Goal: Find specific page/section: Find specific page/section

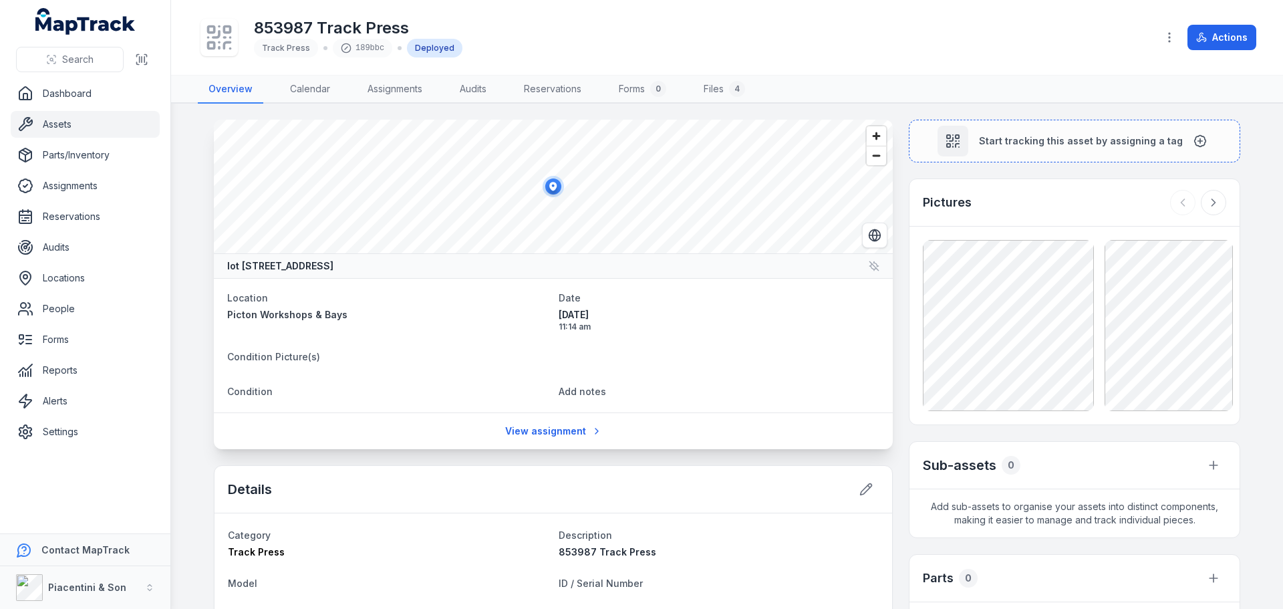
click at [691, 466] on div "Details" at bounding box center [554, 489] width 678 height 47
click at [190, 163] on main "lot [STREET_ADDRESS] Location [GEOGRAPHIC_DATA] Workshops & Bays Date [DATE] 11…" at bounding box center [727, 356] width 1112 height 505
click at [193, 176] on main "lot [STREET_ADDRESS] Location [GEOGRAPHIC_DATA] Workshops & Bays Date [DATE] 11…" at bounding box center [727, 356] width 1112 height 505
click at [190, 146] on main "lot [STREET_ADDRESS] Location [GEOGRAPHIC_DATA] Workshops & Bays Date [DATE] 11…" at bounding box center [727, 356] width 1112 height 505
click at [1215, 196] on icon at bounding box center [1213, 202] width 13 height 13
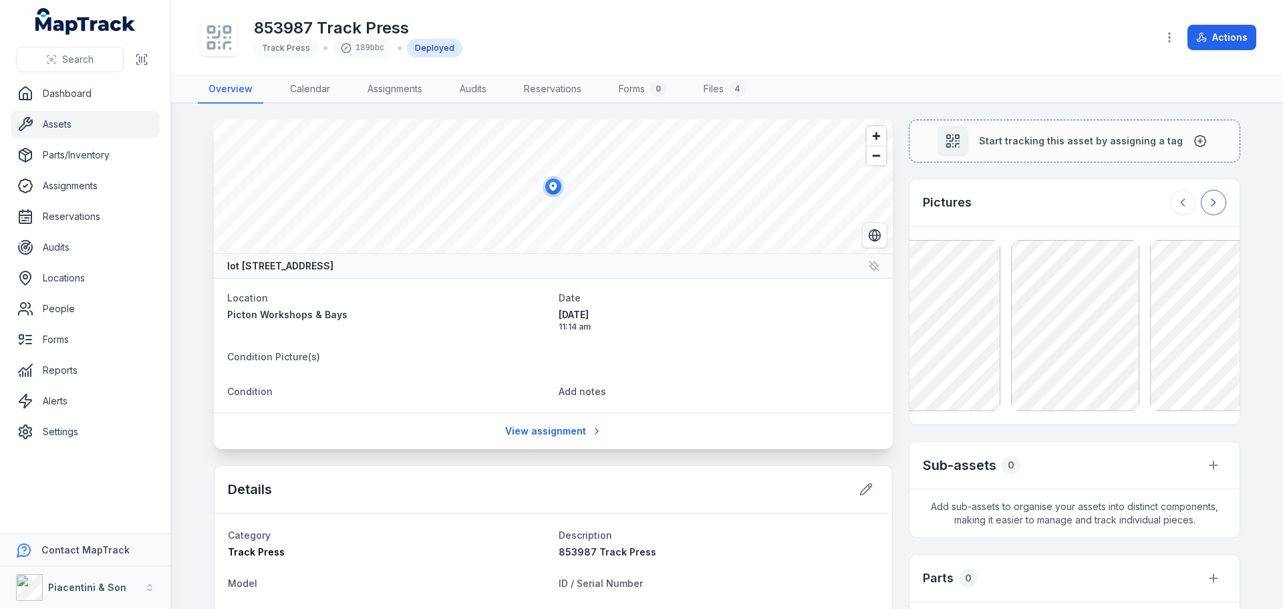
click at [1215, 196] on icon at bounding box center [1213, 202] width 13 height 13
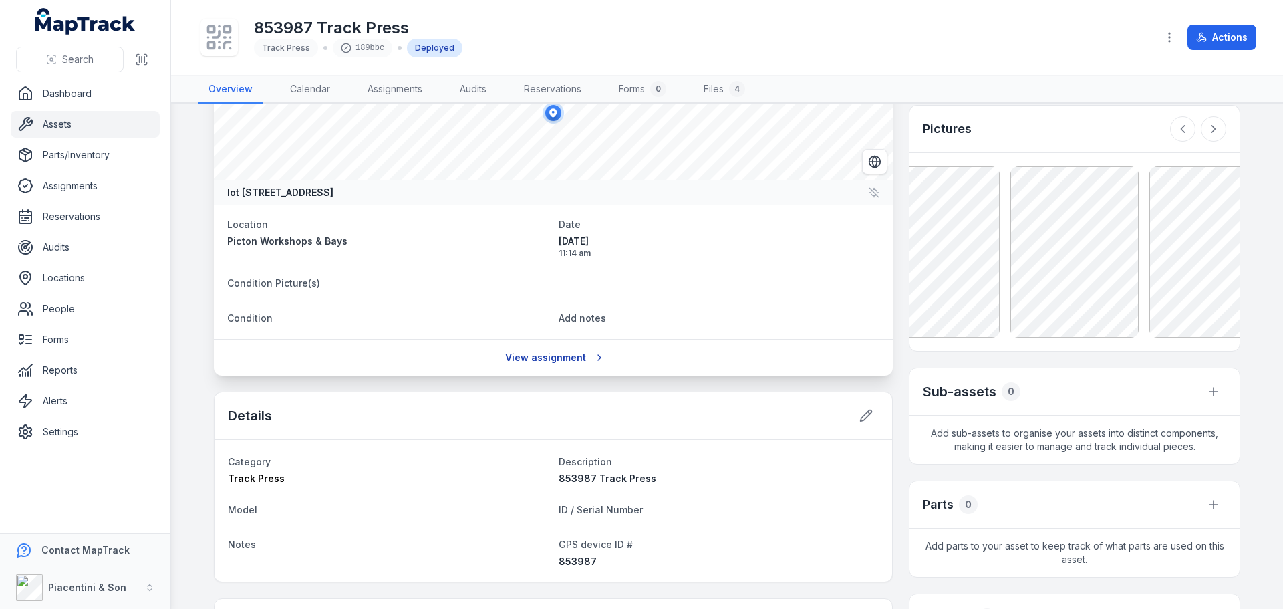
scroll to position [201, 0]
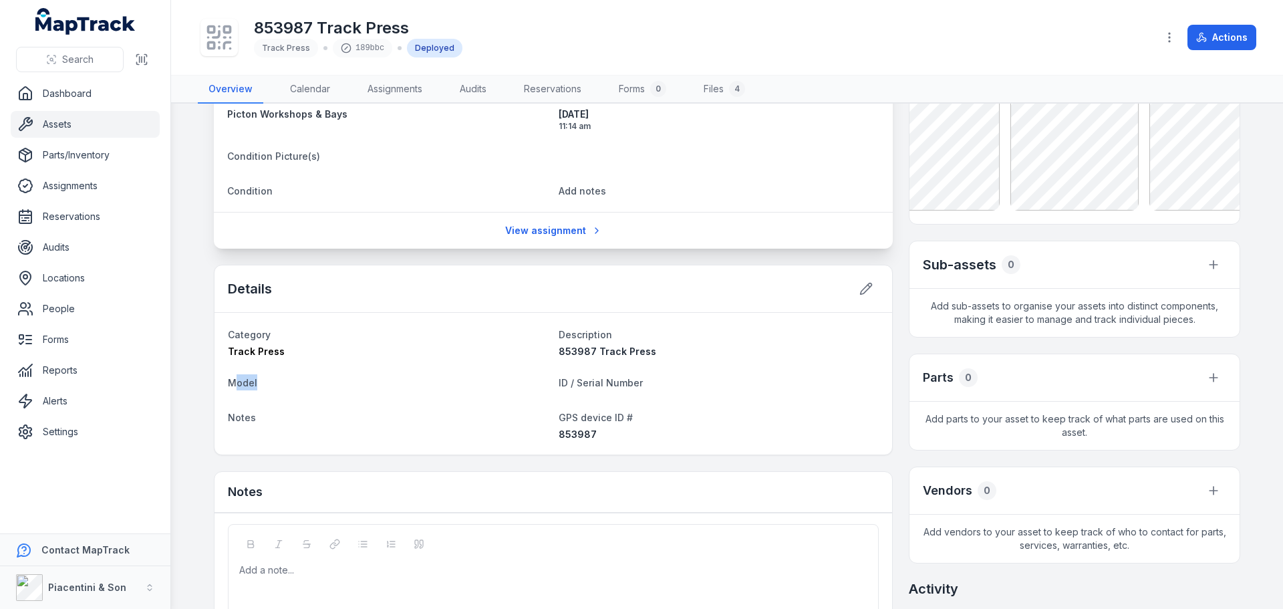
drag, startPoint x: 229, startPoint y: 384, endPoint x: 255, endPoint y: 384, distance: 26.7
click at [255, 384] on dt "Model" at bounding box center [388, 382] width 320 height 16
drag, startPoint x: 556, startPoint y: 386, endPoint x: 669, endPoint y: 376, distance: 113.4
click at [669, 376] on dt "ID / Serial Number" at bounding box center [719, 382] width 320 height 16
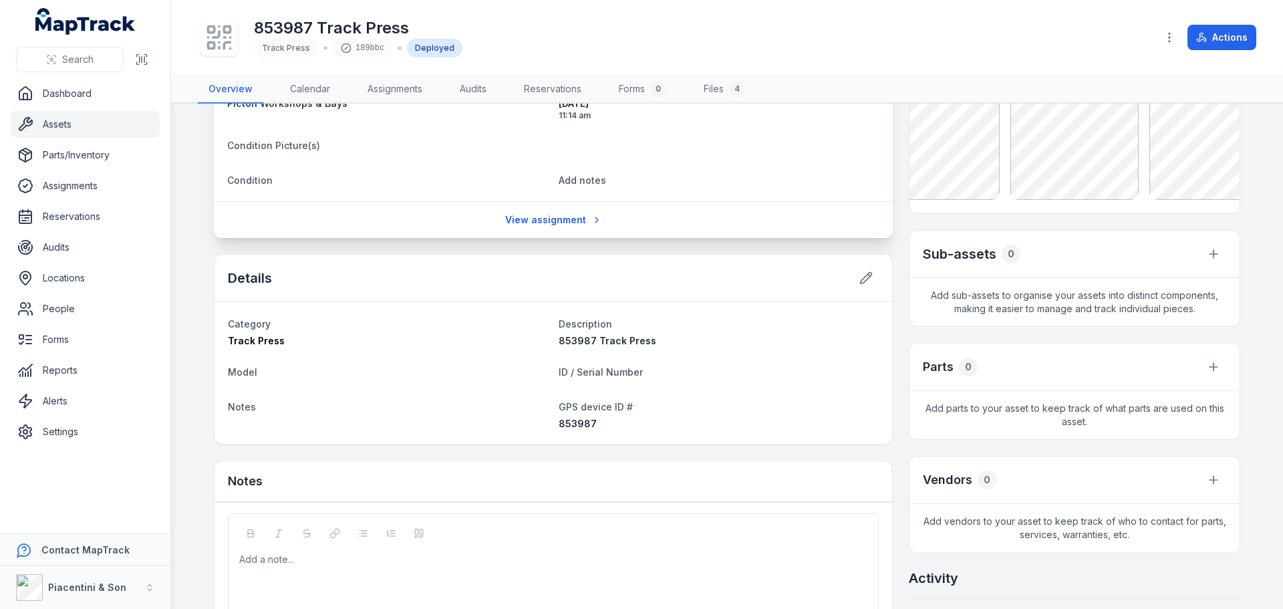
scroll to position [0, 0]
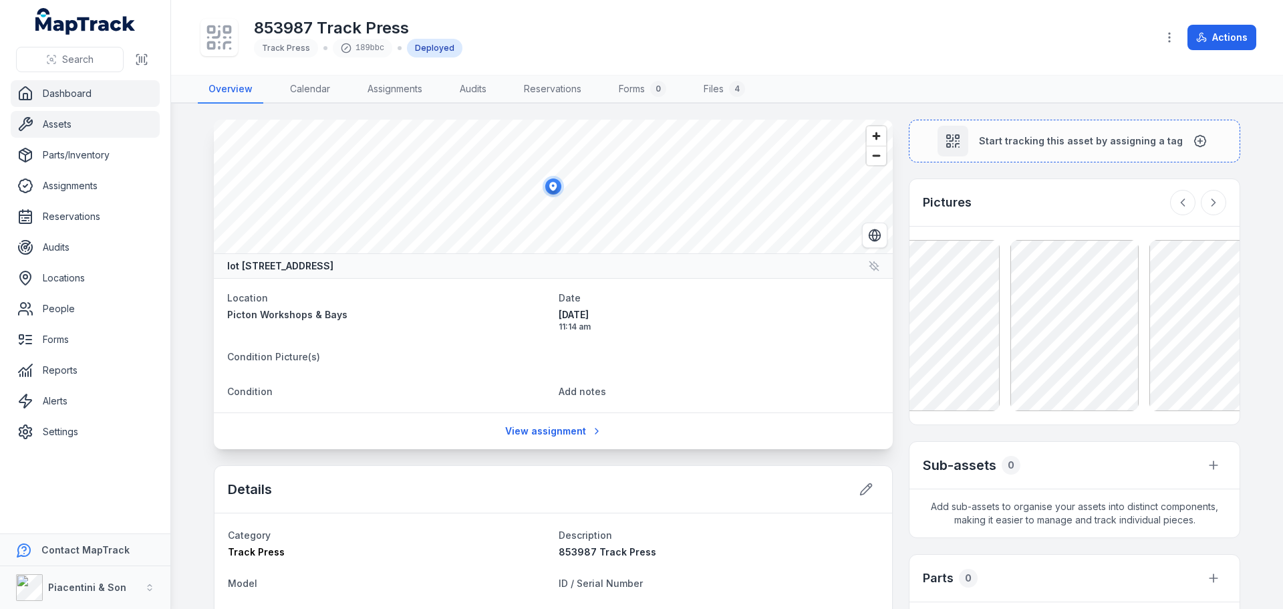
click at [98, 96] on link "Dashboard" at bounding box center [85, 93] width 149 height 27
click at [104, 114] on link "Assets" at bounding box center [85, 124] width 149 height 27
